Goal: Information Seeking & Learning: Learn about a topic

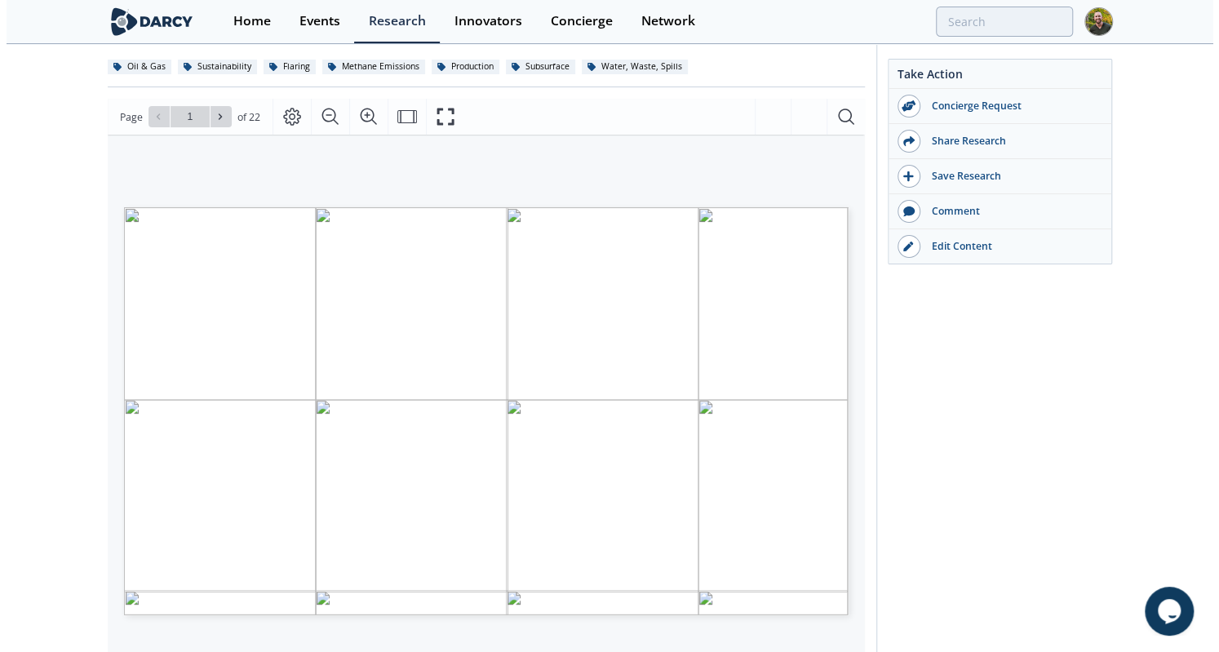
scroll to position [123, 0]
click at [225, 124] on button at bounding box center [220, 115] width 21 height 21
type input "2"
click at [225, 124] on button at bounding box center [220, 115] width 21 height 21
type input "3"
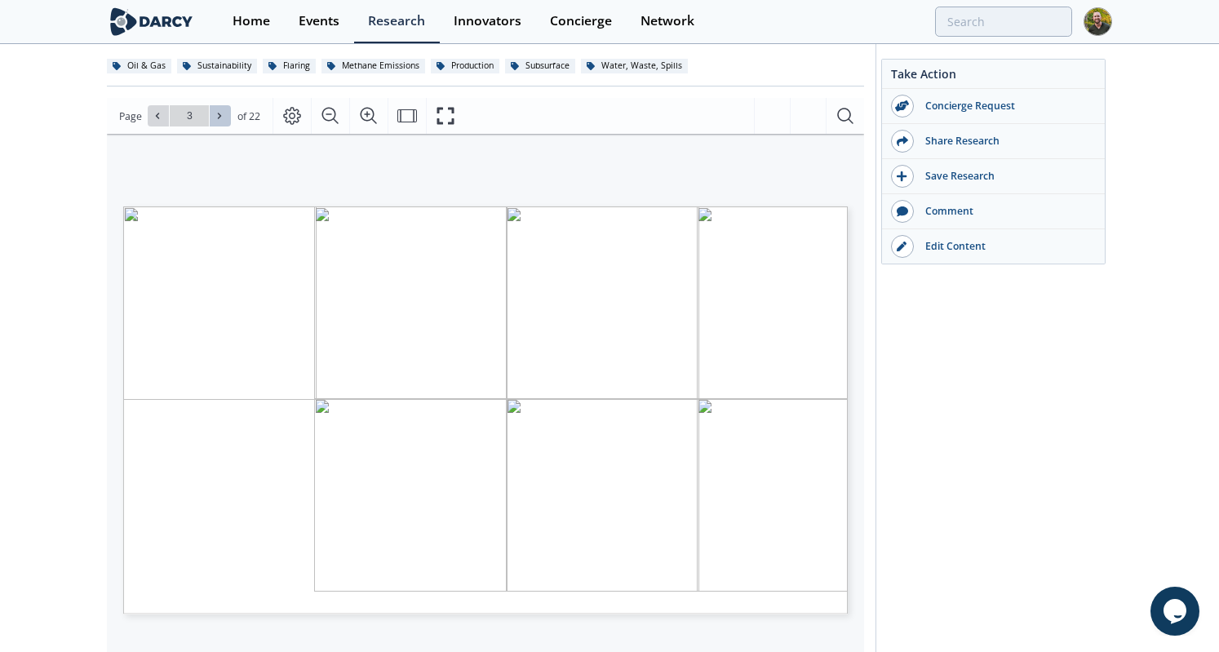
click at [225, 124] on button at bounding box center [220, 115] width 21 height 21
type input "4"
click at [225, 124] on button at bounding box center [220, 115] width 21 height 21
type input "5"
click at [225, 124] on button at bounding box center [220, 115] width 21 height 21
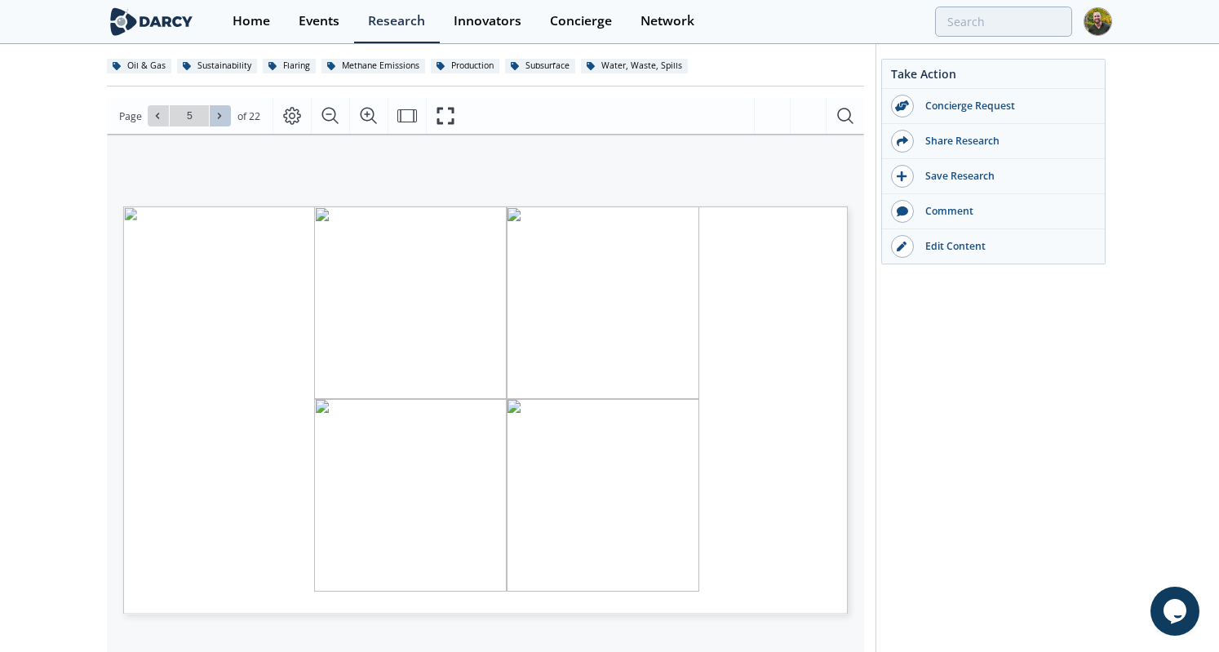
type input "6"
click at [225, 124] on button at bounding box center [220, 115] width 21 height 21
type input "7"
click at [225, 124] on button at bounding box center [220, 115] width 21 height 21
type input "8"
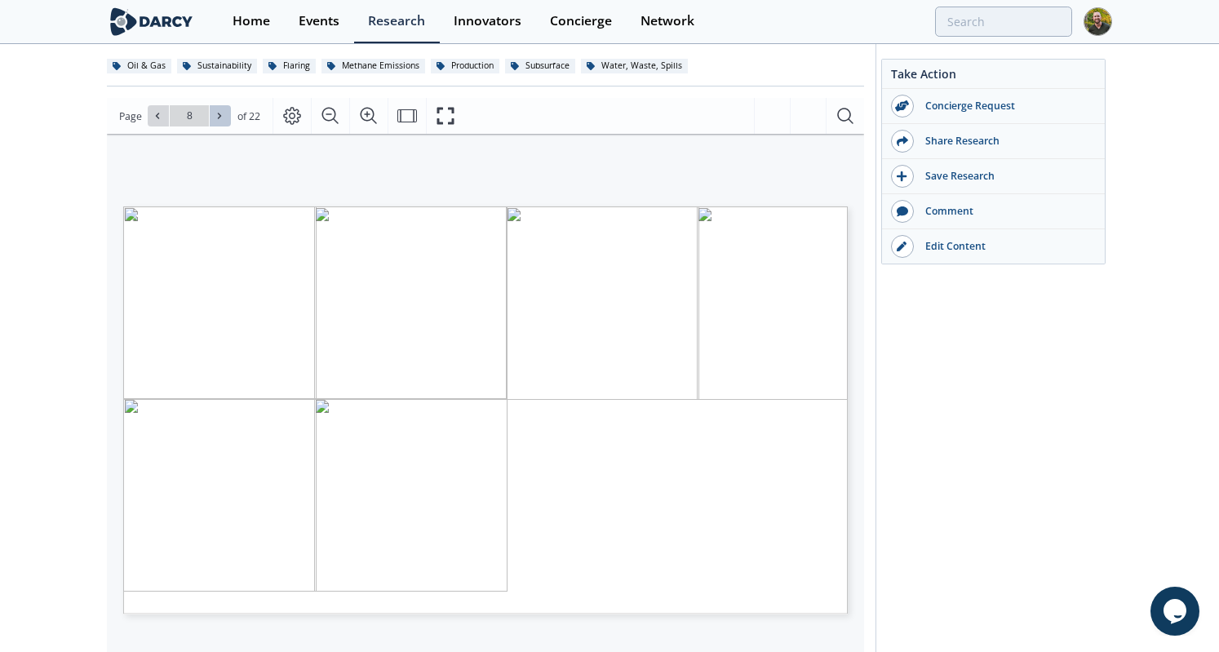
click at [225, 124] on button at bounding box center [220, 115] width 21 height 21
type input "9"
click at [225, 124] on button at bounding box center [220, 115] width 21 height 21
type input "10"
click at [225, 124] on button at bounding box center [220, 115] width 21 height 21
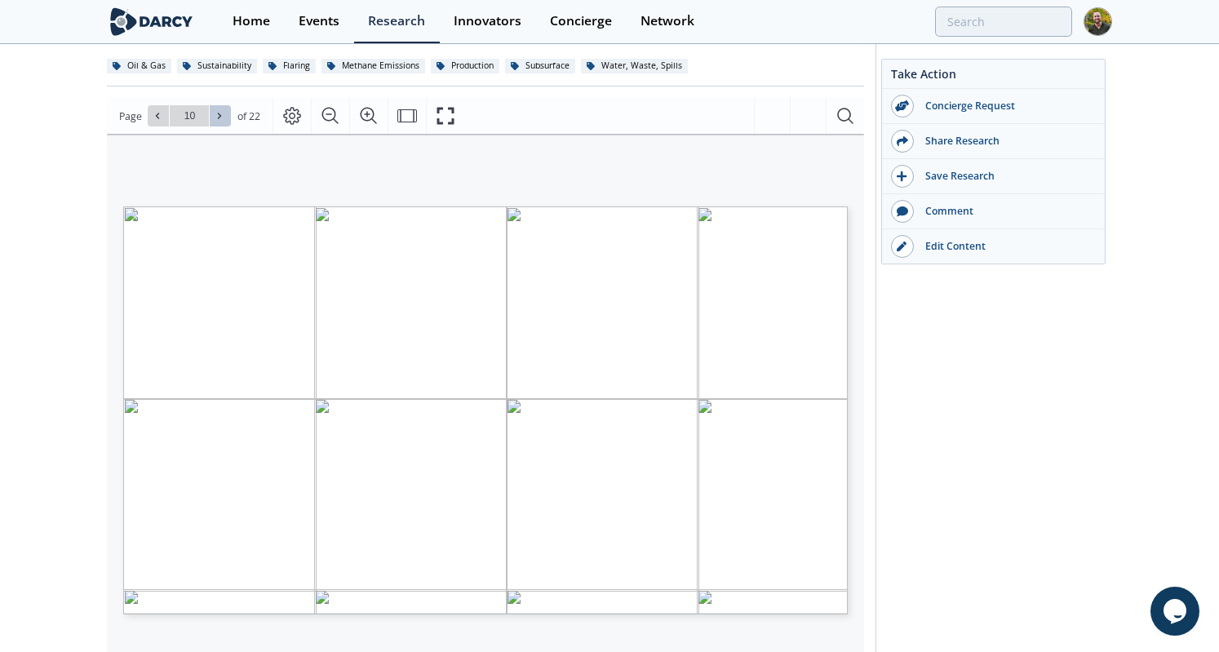
type input "11"
click at [161, 123] on button at bounding box center [158, 115] width 21 height 21
click at [219, 118] on icon at bounding box center [220, 116] width 10 height 10
type input "12"
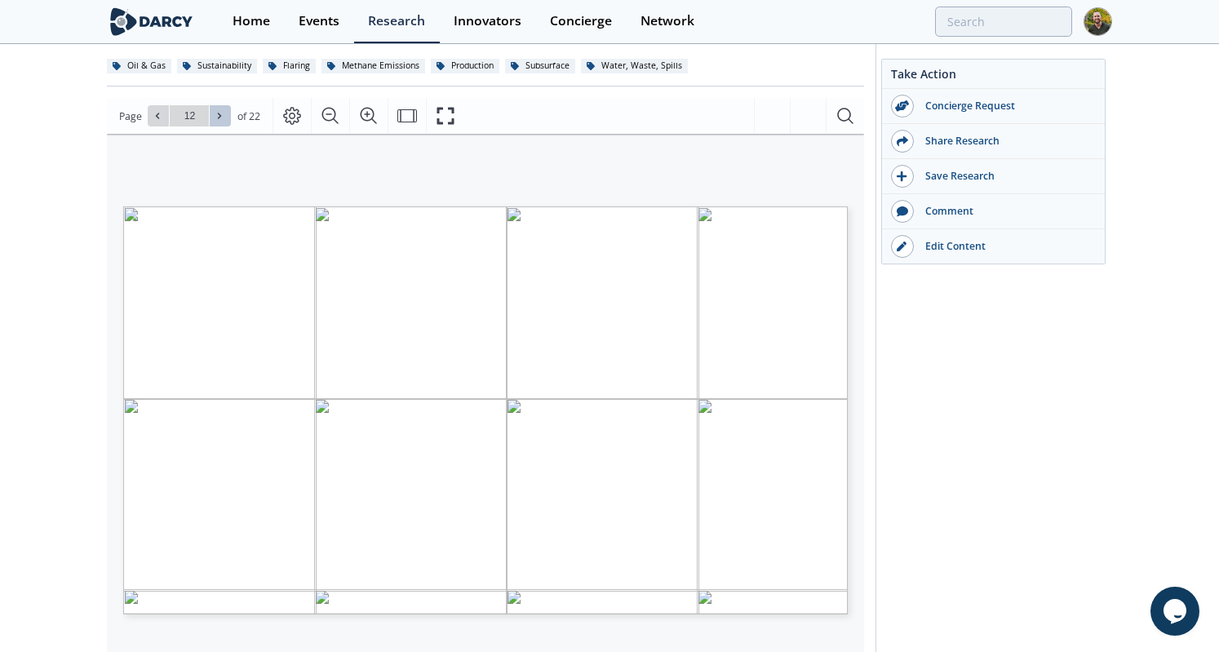
click at [219, 118] on icon at bounding box center [220, 116] width 10 height 10
type input "13"
click at [219, 118] on icon at bounding box center [220, 116] width 10 height 10
type input "14"
click at [219, 118] on icon at bounding box center [220, 116] width 10 height 10
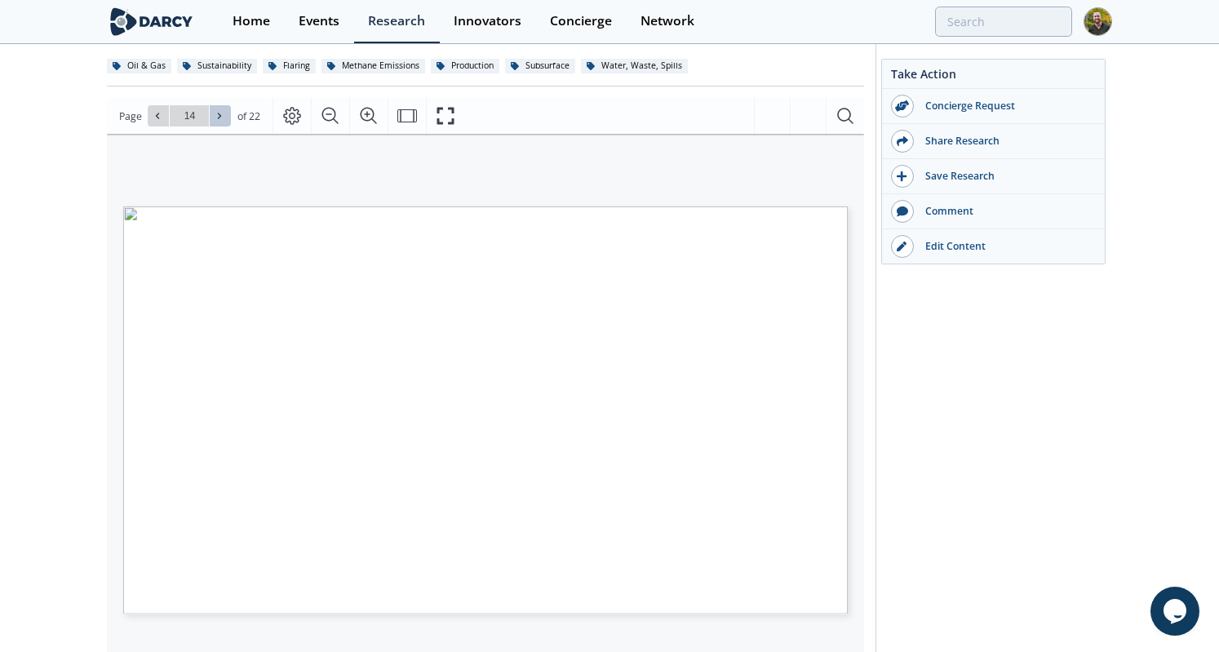
type input "15"
click at [219, 118] on icon at bounding box center [220, 116] width 10 height 10
type input "16"
click at [219, 118] on icon at bounding box center [220, 116] width 10 height 10
type input "17"
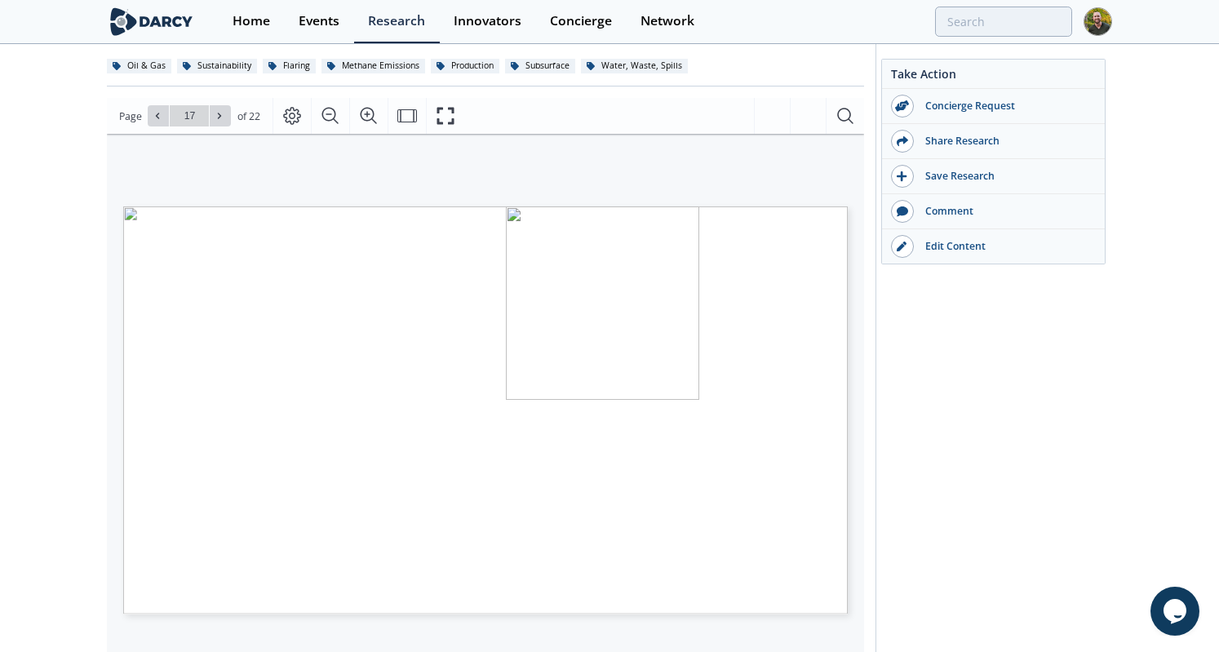
click at [219, 118] on icon at bounding box center [220, 116] width 10 height 10
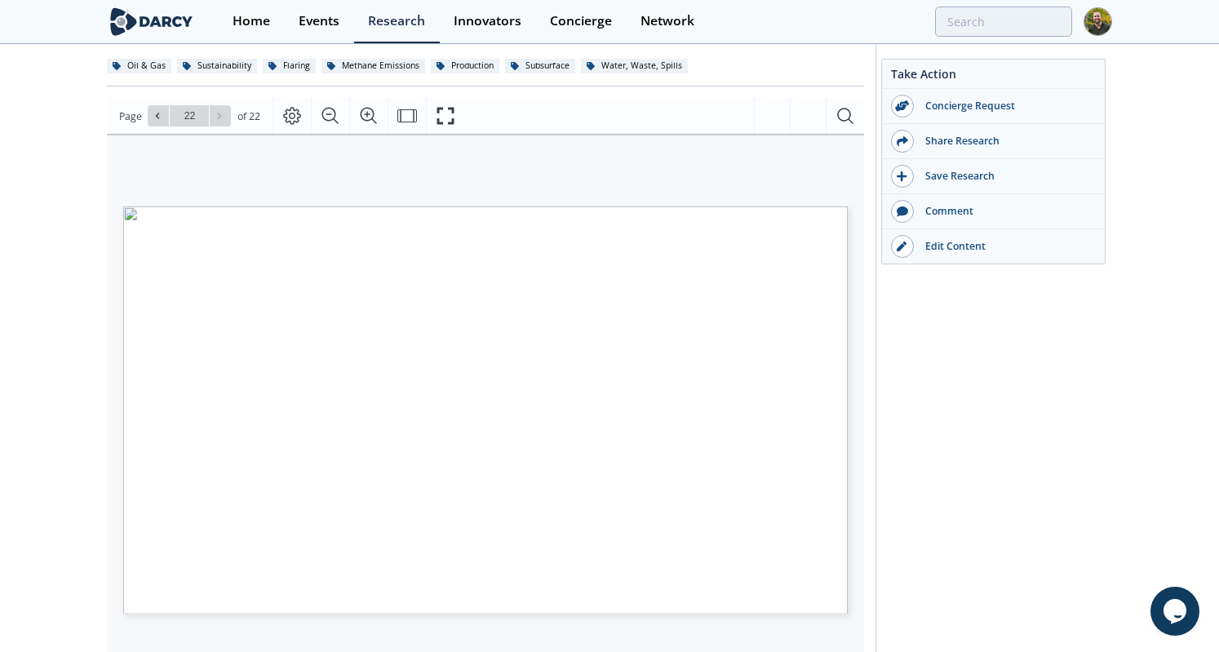
click at [219, 118] on div "Go to Page 22" at bounding box center [189, 115] width 83 height 21
click at [162, 123] on button at bounding box center [158, 115] width 21 height 21
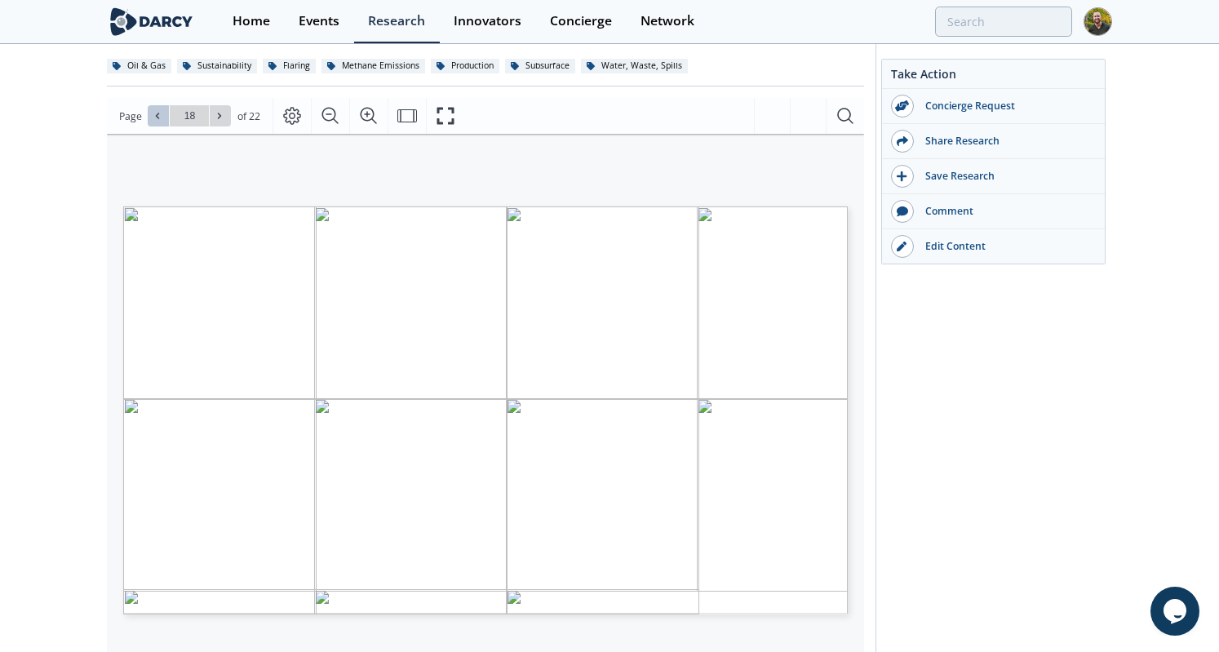
click at [162, 123] on button at bounding box center [158, 115] width 21 height 21
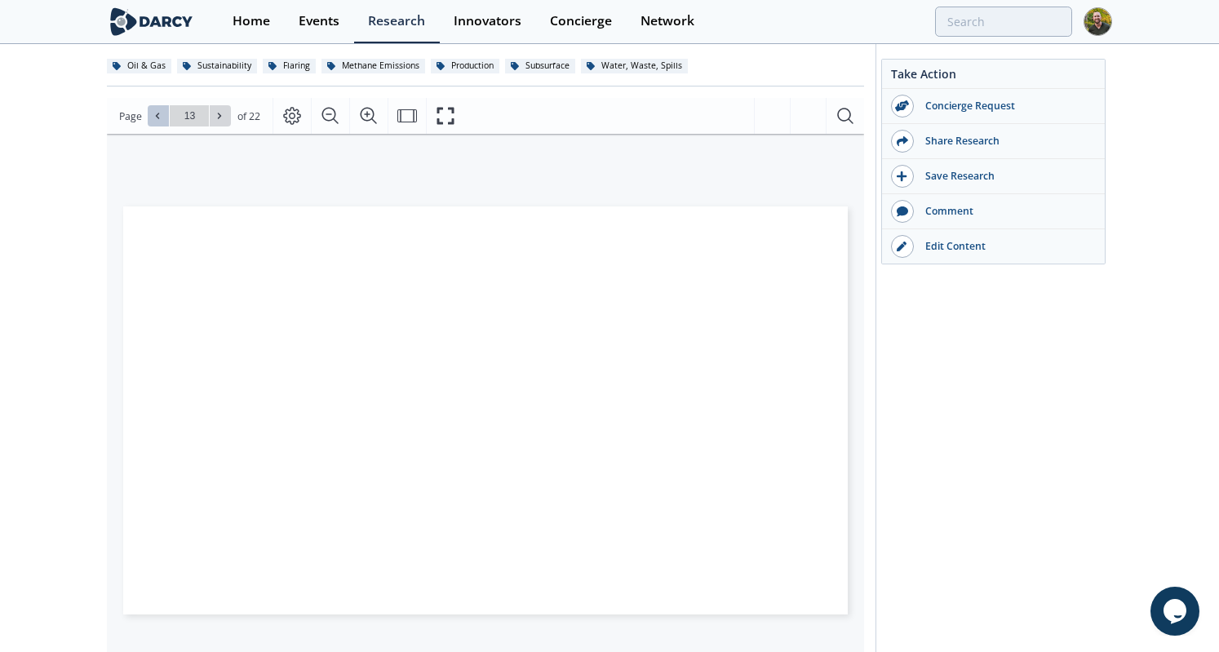
click at [162, 123] on button at bounding box center [158, 115] width 21 height 21
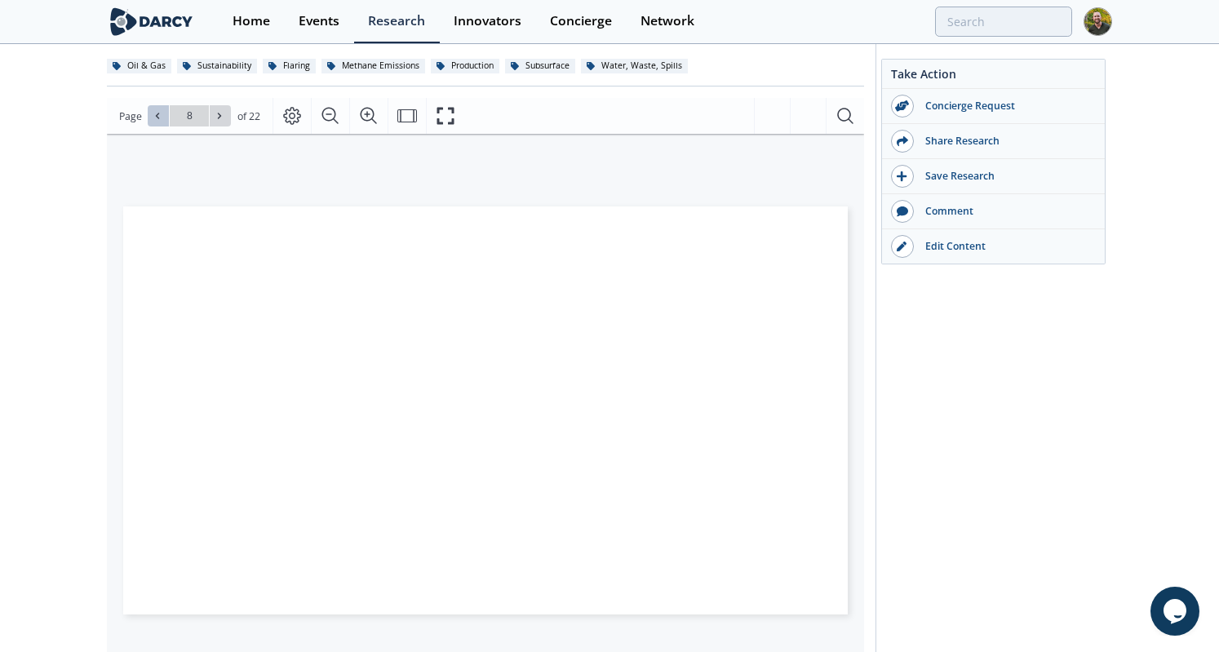
click at [162, 123] on button at bounding box center [158, 115] width 21 height 21
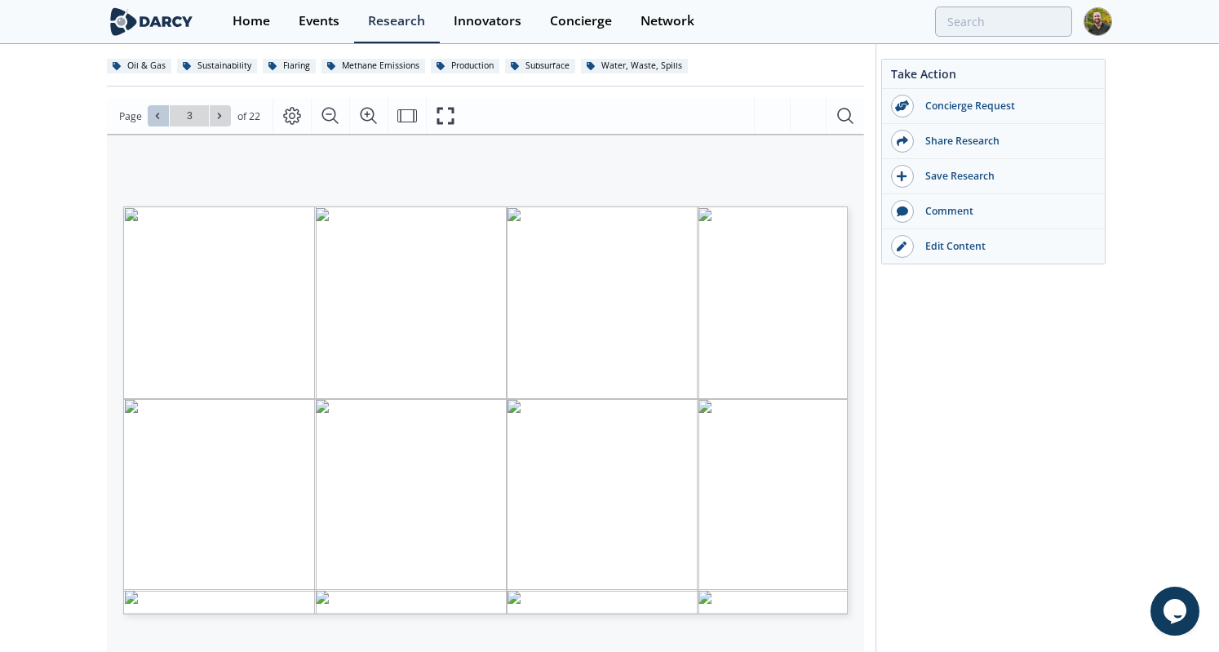
click at [162, 123] on button at bounding box center [158, 115] width 21 height 21
type input "1"
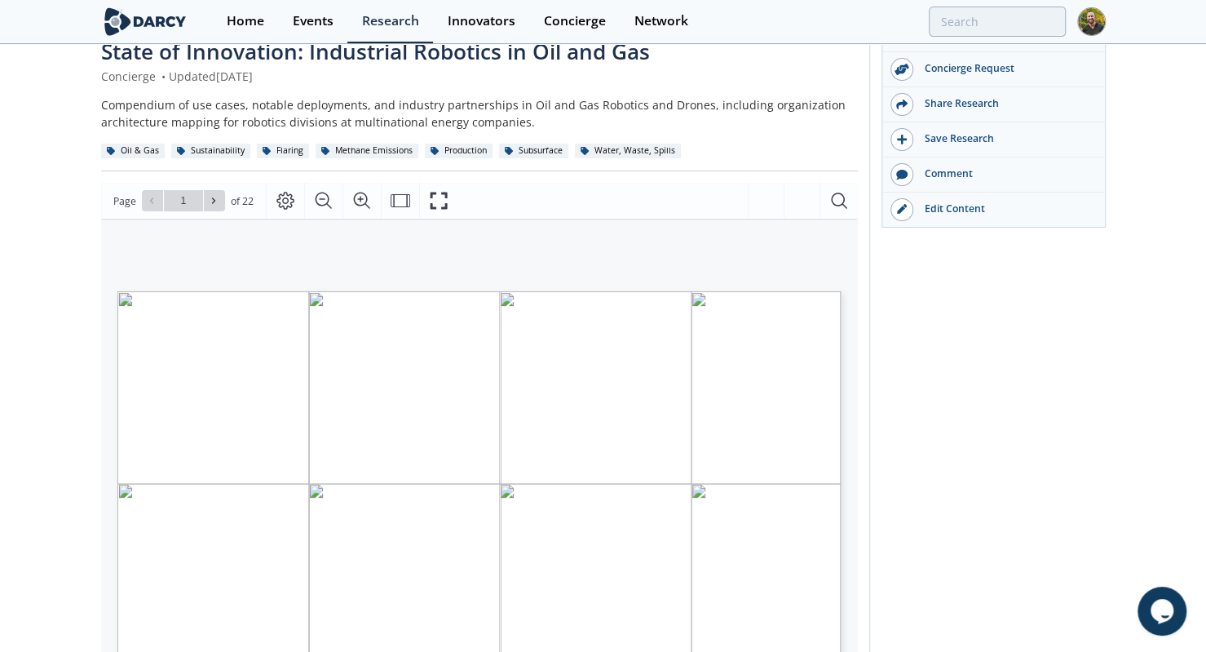
scroll to position [0, 0]
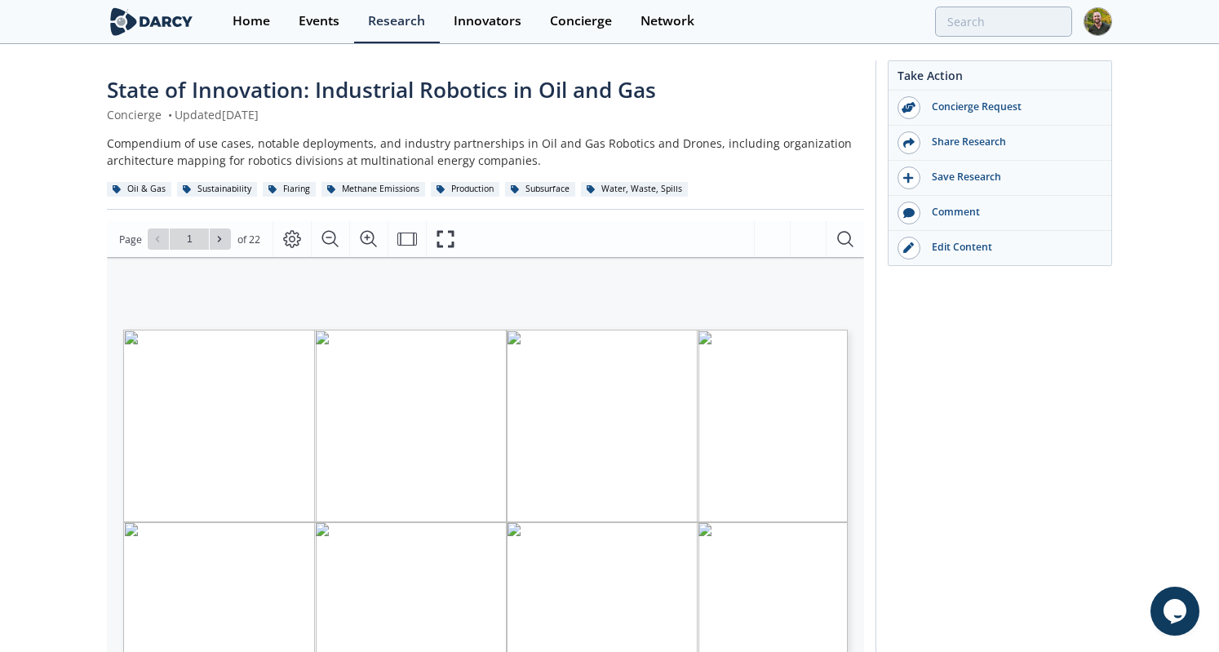
click at [164, 243] on div "Go to Page 1" at bounding box center [189, 238] width 83 height 21
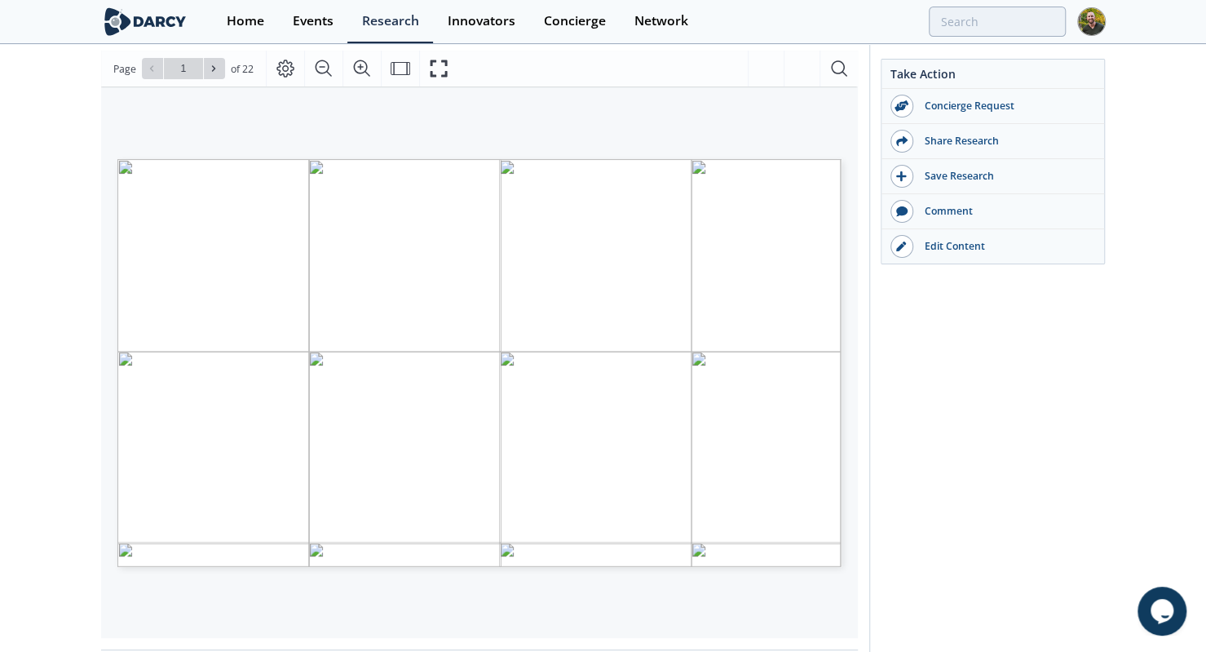
scroll to position [172, 0]
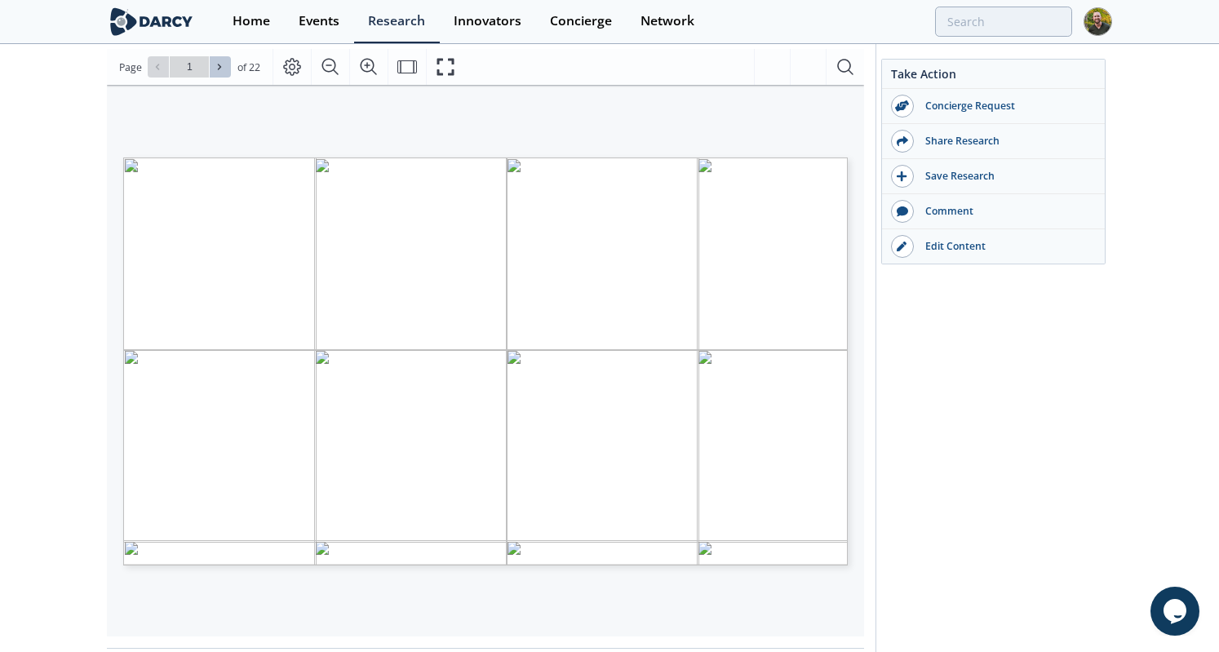
click at [225, 68] on button at bounding box center [220, 66] width 21 height 21
type input "5"
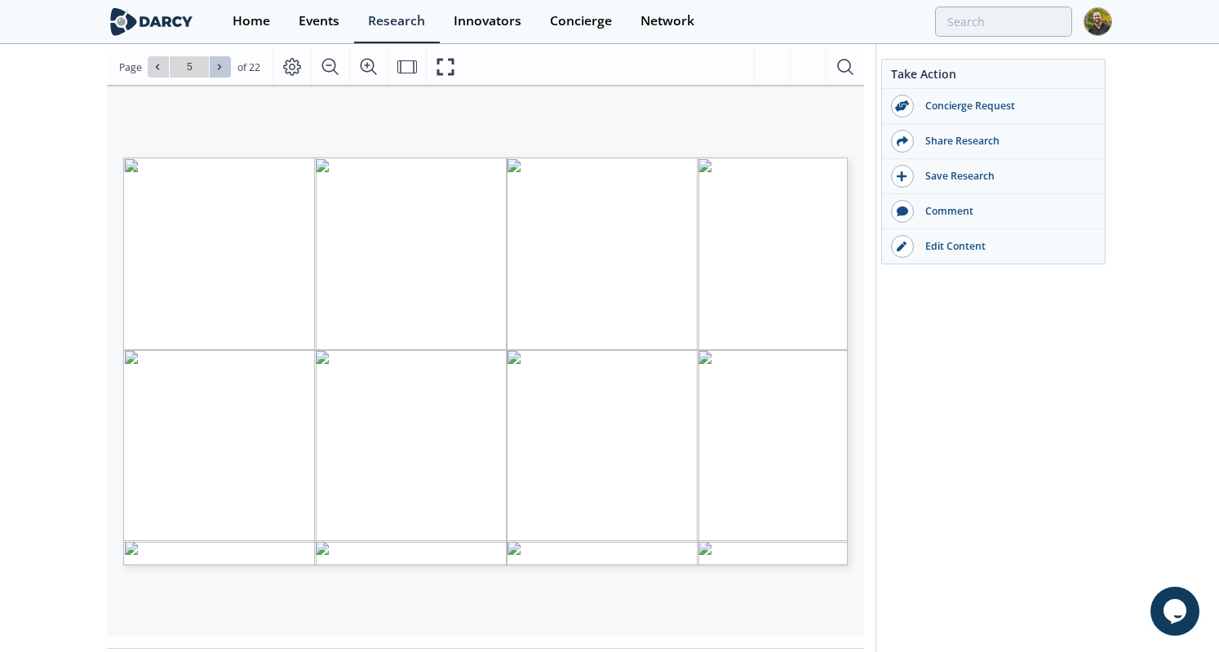
click at [225, 68] on button at bounding box center [220, 66] width 21 height 21
type input "8"
click at [225, 68] on button at bounding box center [220, 66] width 21 height 21
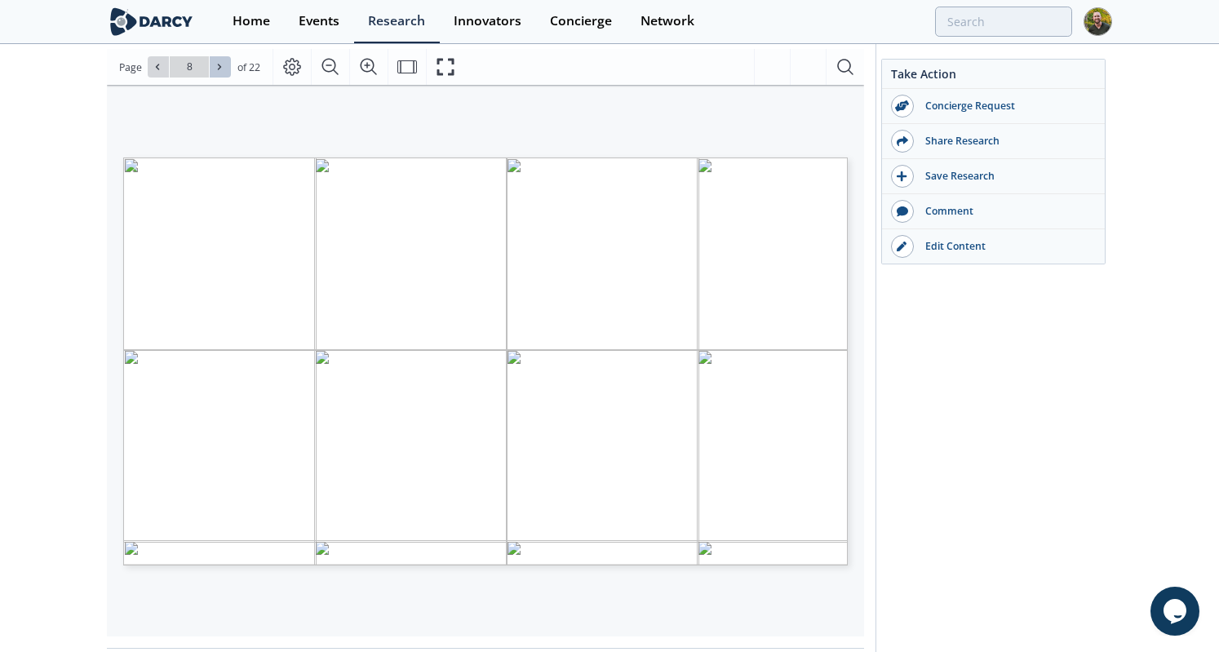
type input "9"
click at [225, 68] on button at bounding box center [220, 66] width 21 height 21
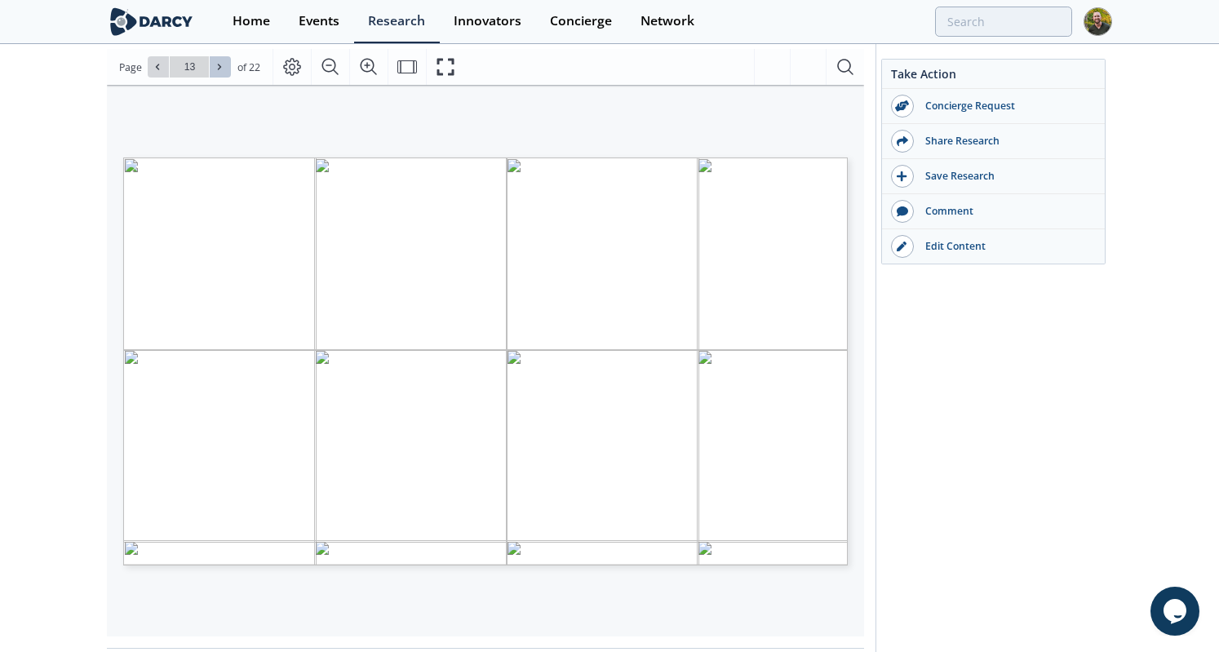
click at [225, 68] on button at bounding box center [220, 66] width 21 height 21
type input "14"
click at [225, 68] on button at bounding box center [220, 66] width 21 height 21
type input "15"
click at [225, 68] on button at bounding box center [220, 66] width 21 height 21
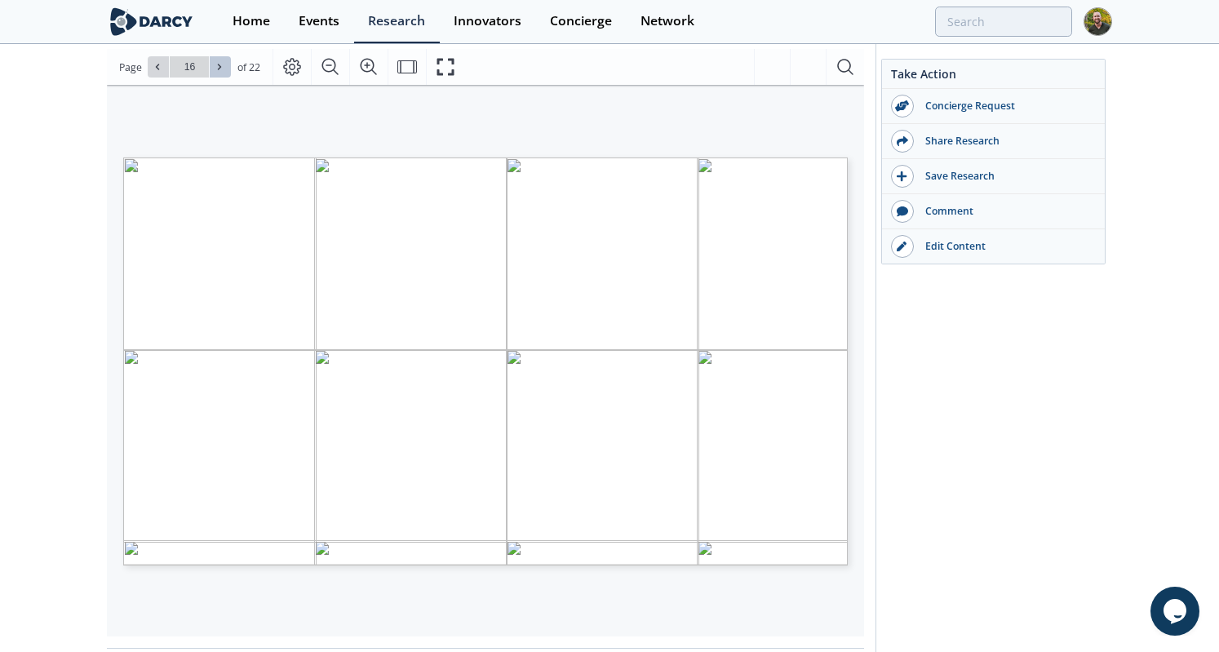
click at [225, 68] on button at bounding box center [220, 66] width 21 height 21
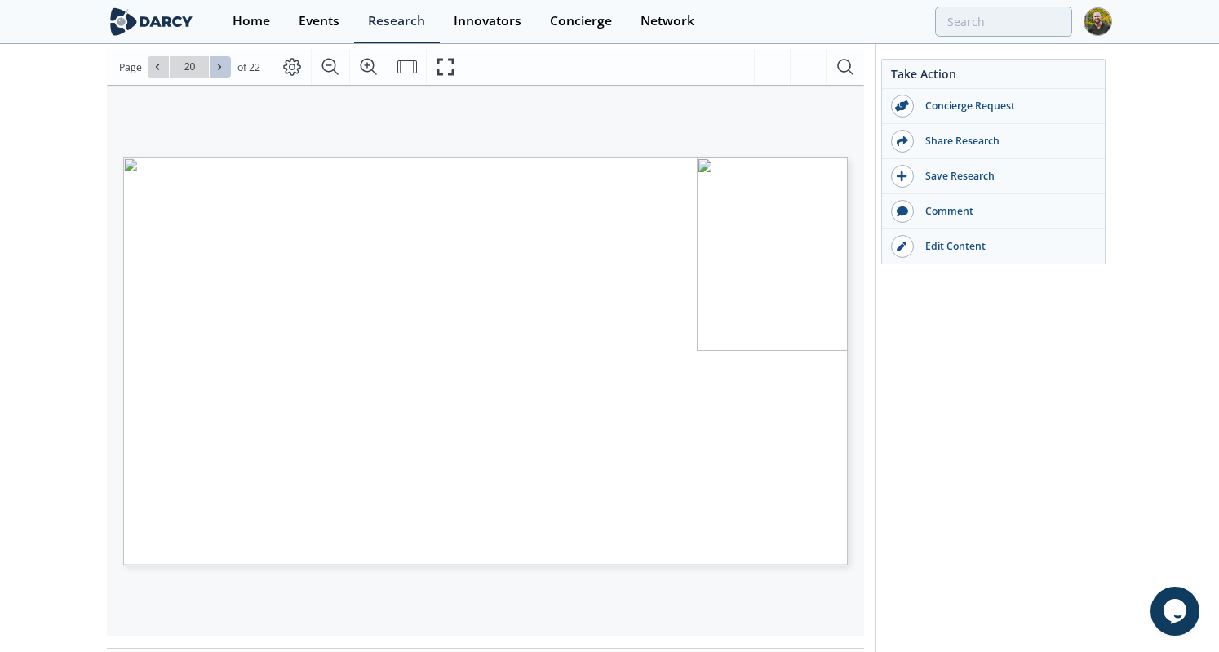
type input "21"
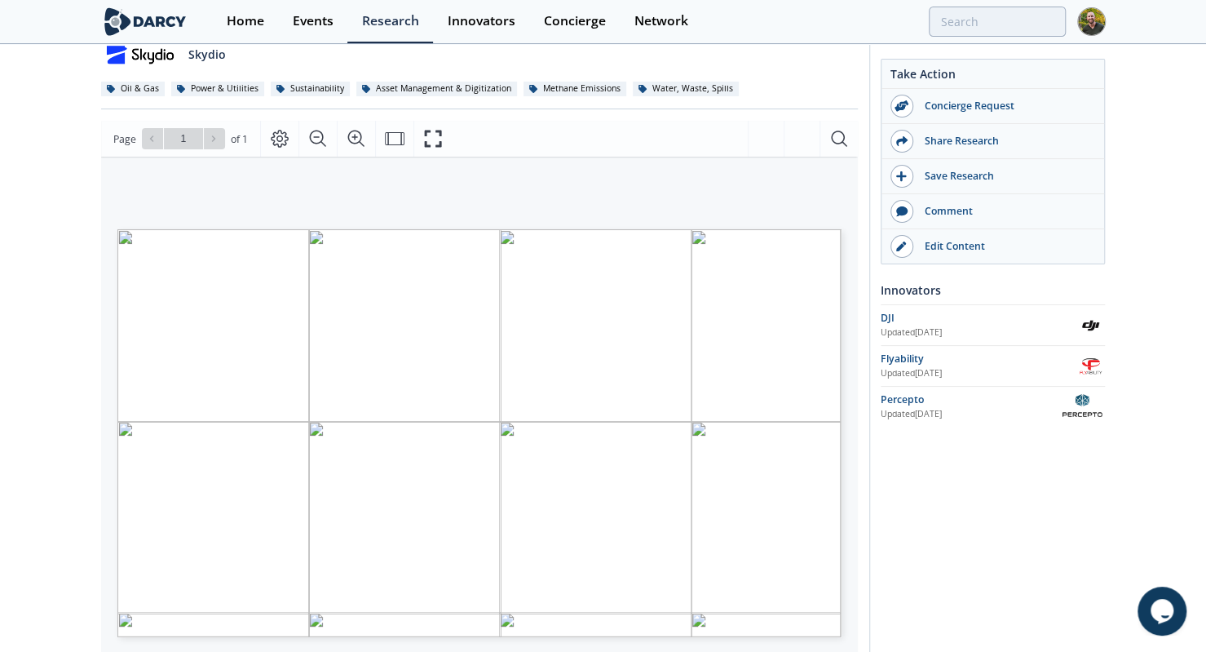
scroll to position [141, 0]
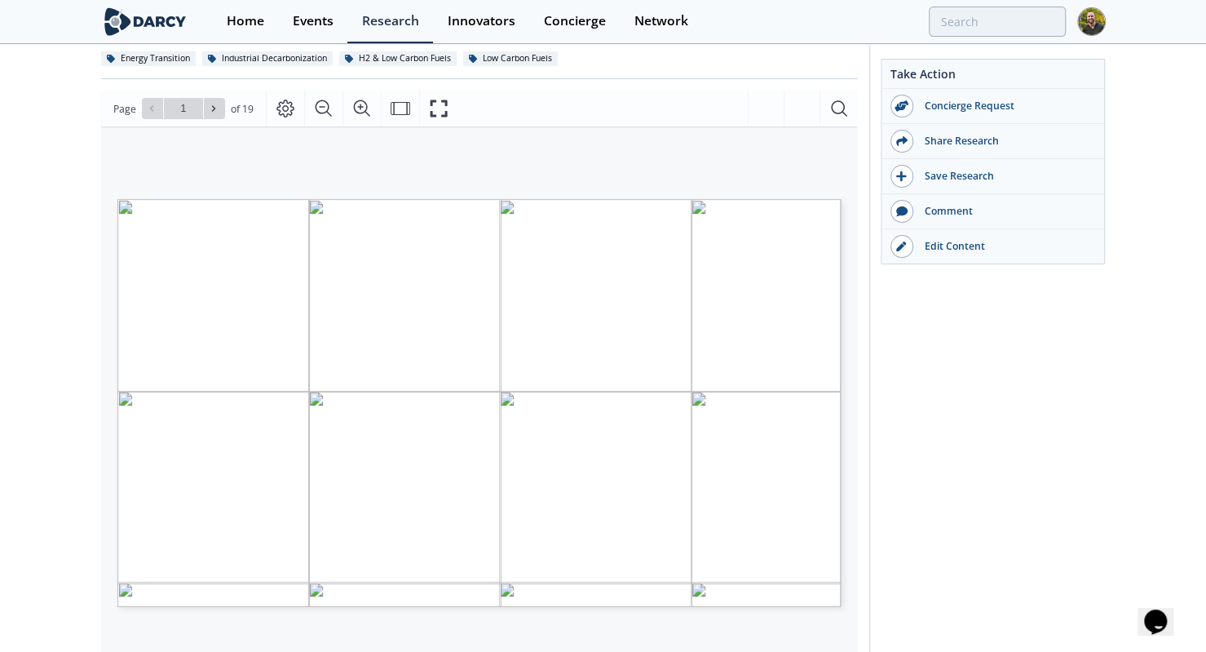
scroll to position [175, 0]
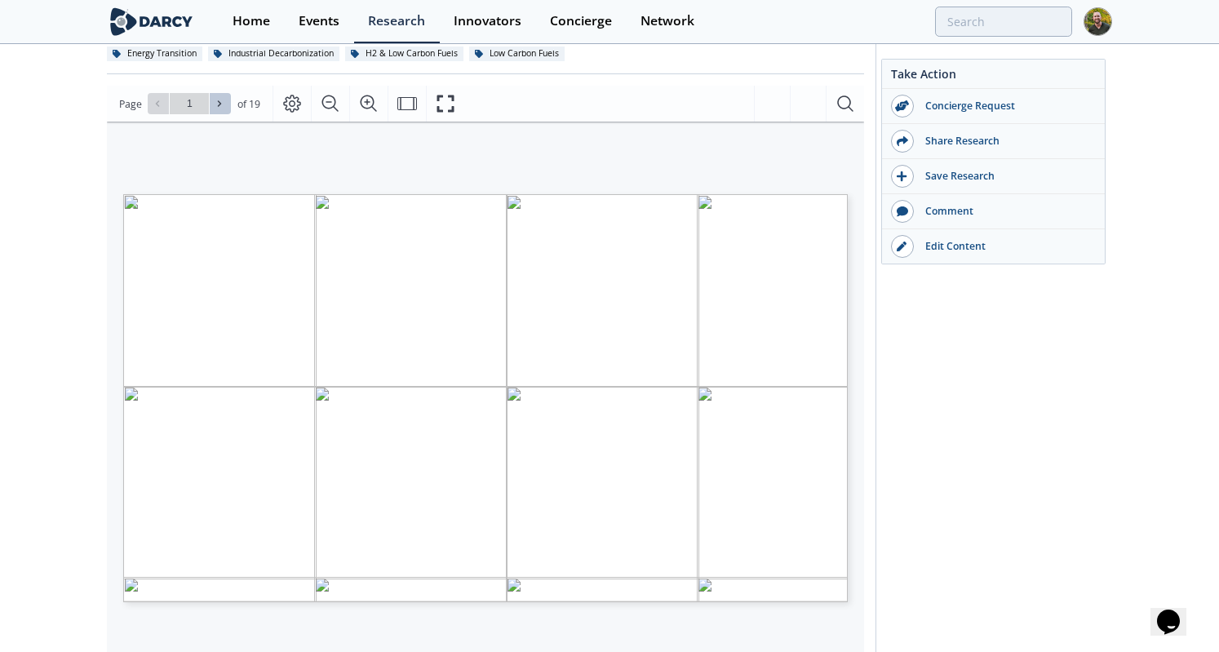
click at [215, 101] on icon at bounding box center [220, 104] width 10 height 10
type input "2"
click at [215, 101] on icon at bounding box center [220, 104] width 10 height 10
type input "3"
click at [215, 101] on icon at bounding box center [220, 104] width 10 height 10
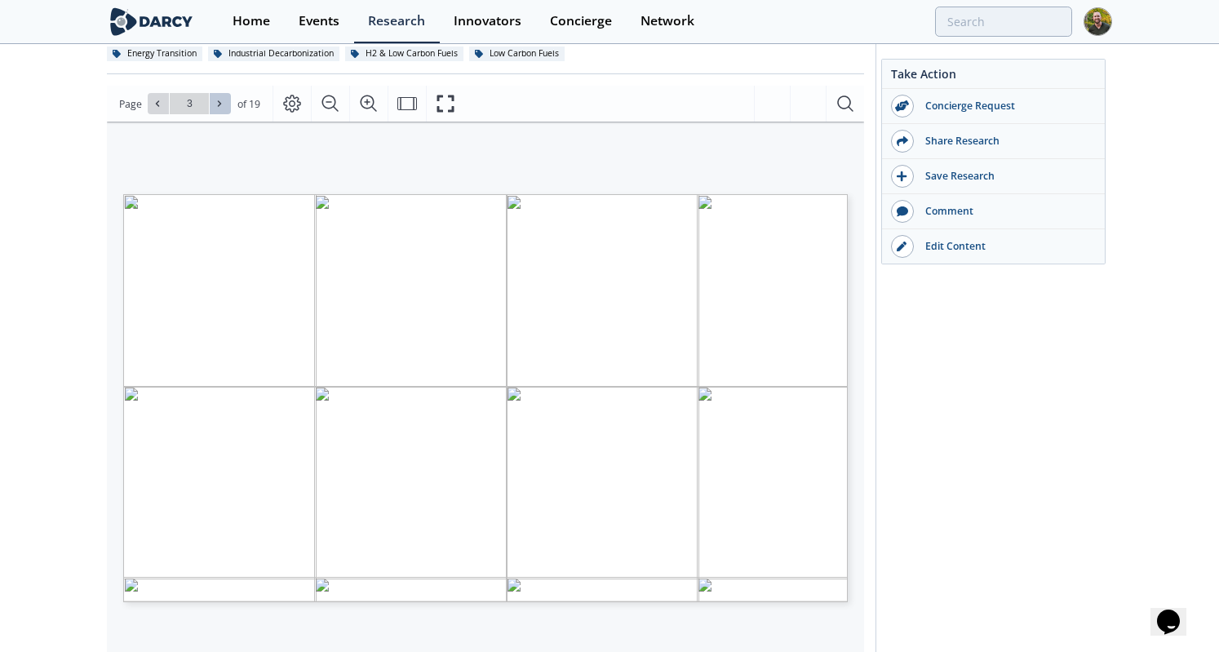
type input "4"
click at [215, 101] on icon at bounding box center [220, 104] width 10 height 10
type input "5"
click at [215, 101] on icon at bounding box center [220, 104] width 10 height 10
type input "6"
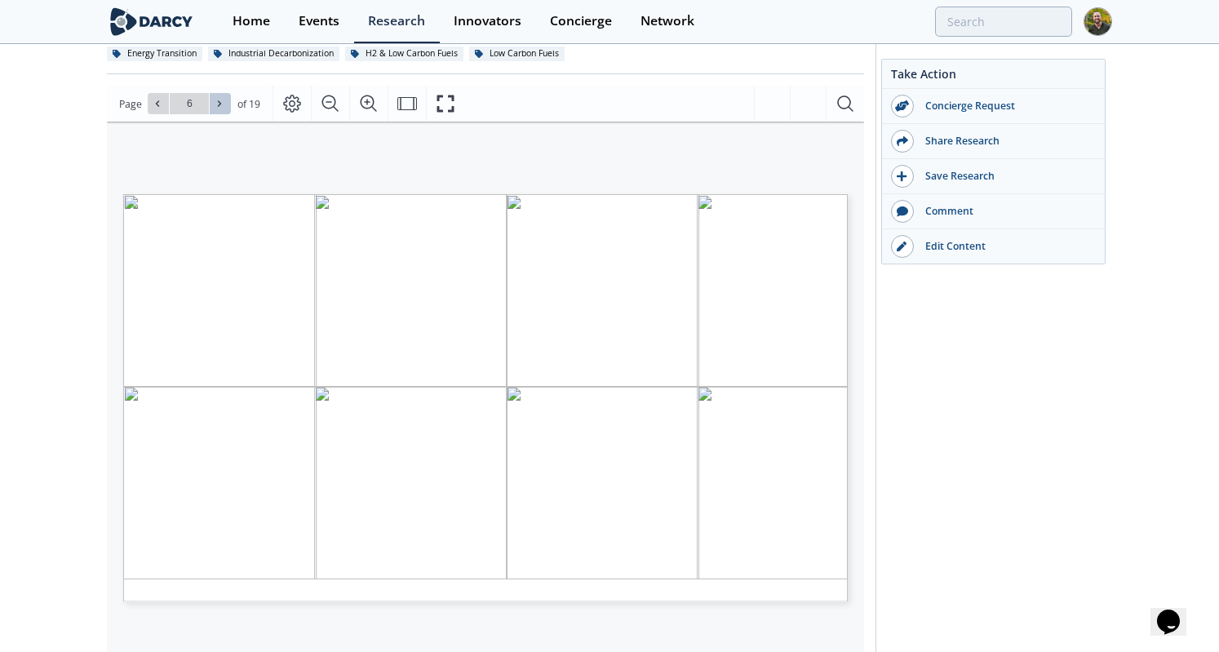
click at [215, 101] on icon at bounding box center [220, 104] width 10 height 10
type input "7"
click at [215, 101] on icon at bounding box center [220, 104] width 10 height 10
type input "9"
click at [215, 101] on icon at bounding box center [220, 104] width 10 height 10
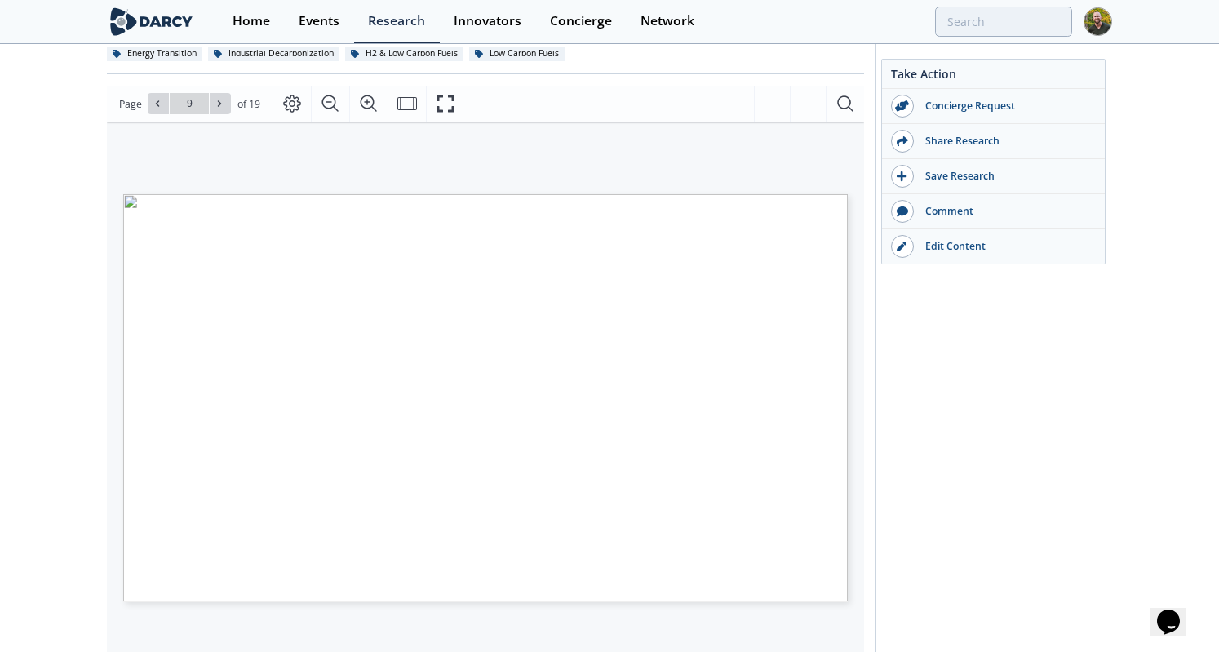
type input "10"
click at [215, 101] on icon at bounding box center [220, 104] width 10 height 10
type input "11"
click at [215, 101] on icon at bounding box center [220, 104] width 10 height 10
type input "12"
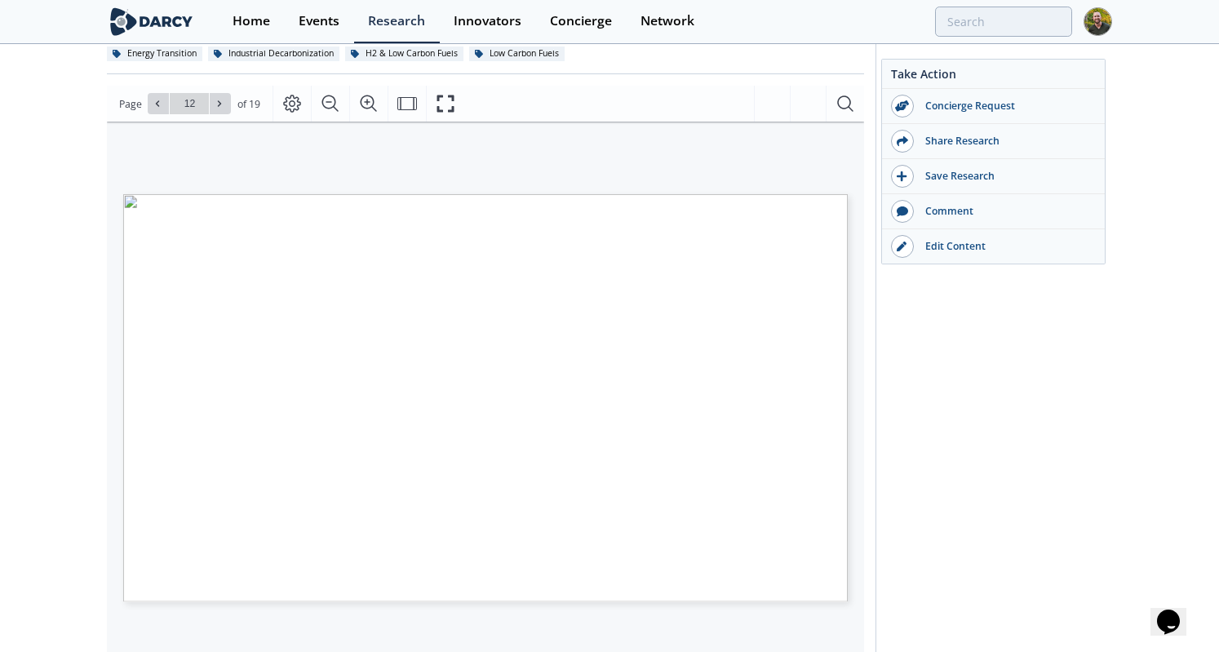
click at [215, 101] on icon at bounding box center [220, 104] width 10 height 10
type input "13"
click at [215, 101] on icon at bounding box center [220, 104] width 10 height 10
type input "14"
click at [215, 101] on icon at bounding box center [220, 104] width 10 height 10
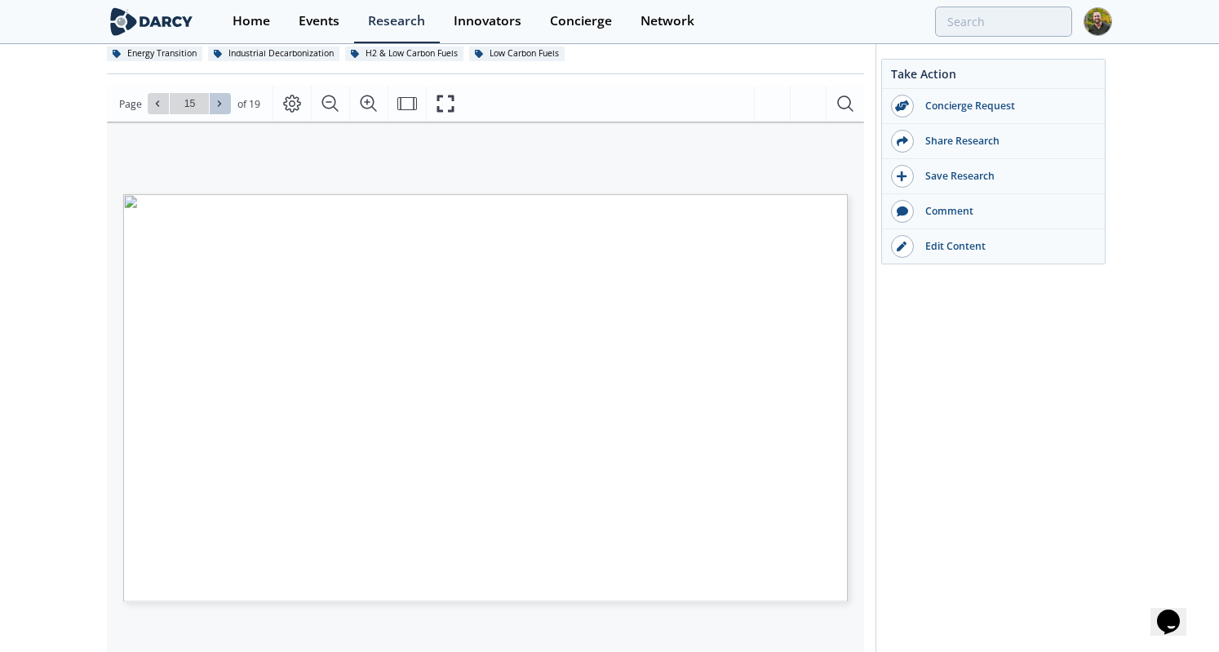
click at [215, 101] on icon at bounding box center [220, 104] width 10 height 10
type input "19"
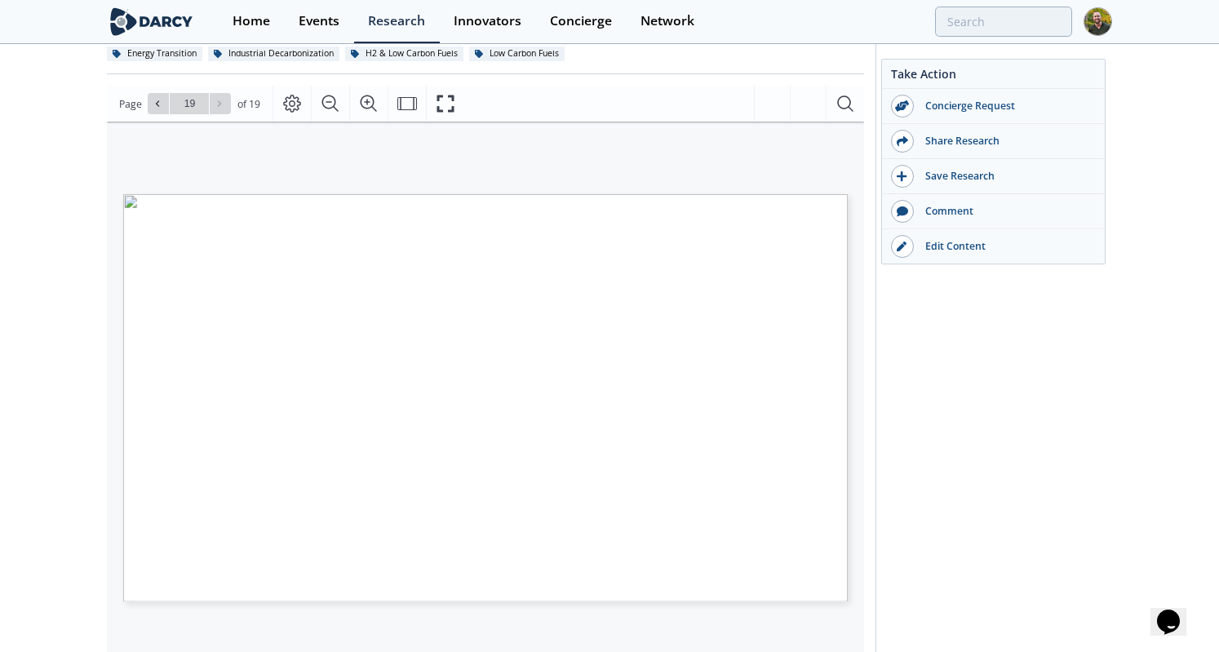
click at [215, 101] on div "Go to Page 19" at bounding box center [189, 103] width 83 height 21
